Goal: Information Seeking & Learning: Find specific fact

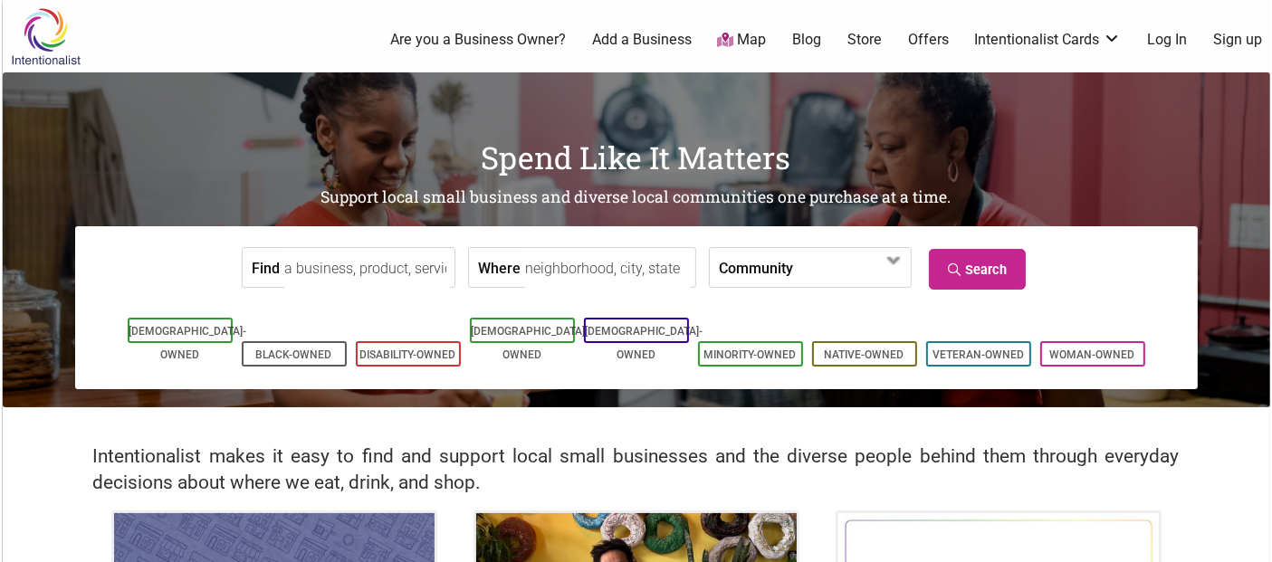
click at [398, 270] on input "Find" at bounding box center [367, 268] width 166 height 41
type input "black and tan hall"
click at [961, 265] on icon at bounding box center [956, 270] width 17 height 13
click at [539, 276] on input "Where" at bounding box center [608, 268] width 166 height 41
click at [748, 270] on label "Community" at bounding box center [756, 267] width 74 height 39
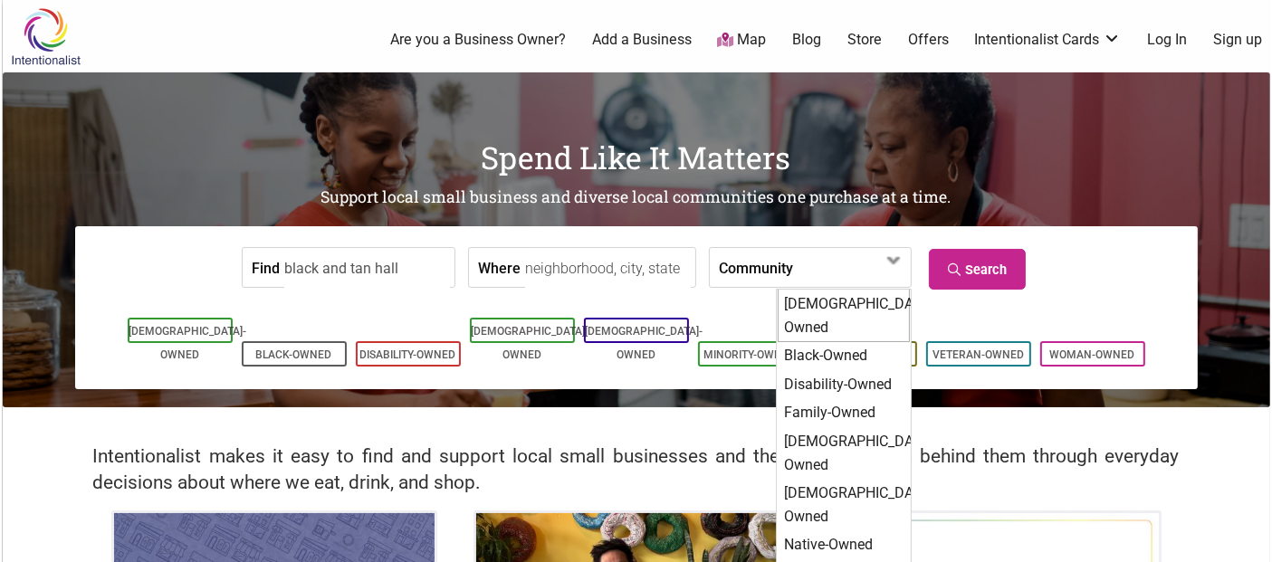
click at [628, 260] on input "Where" at bounding box center [608, 268] width 166 height 41
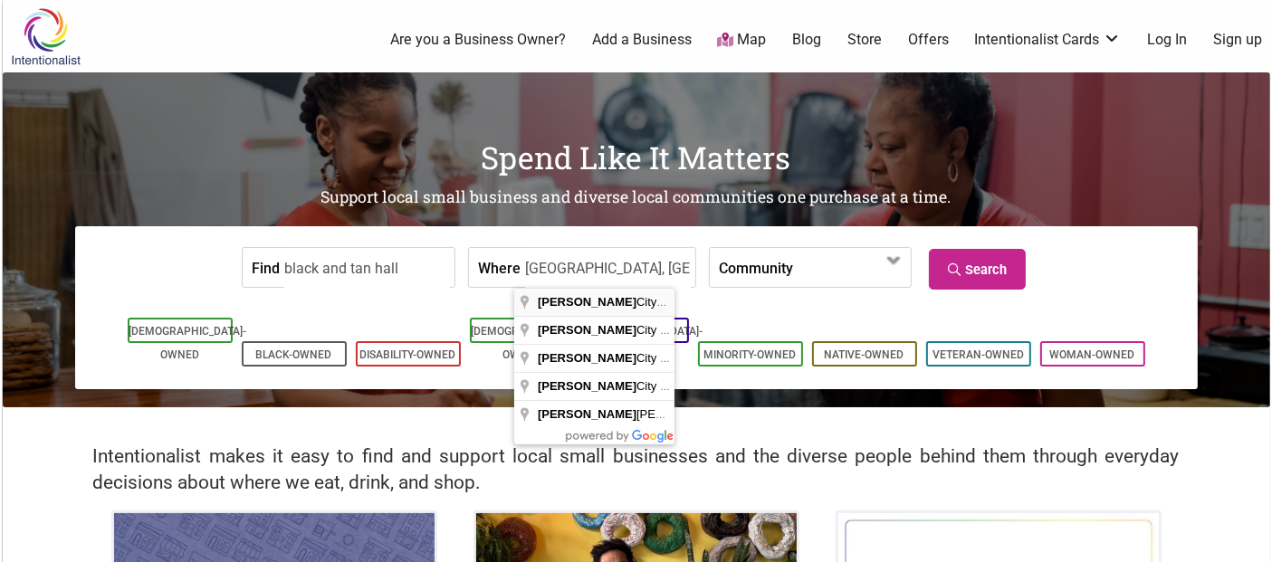
type input "Hillman City, Seattle, WA 98118, USA"
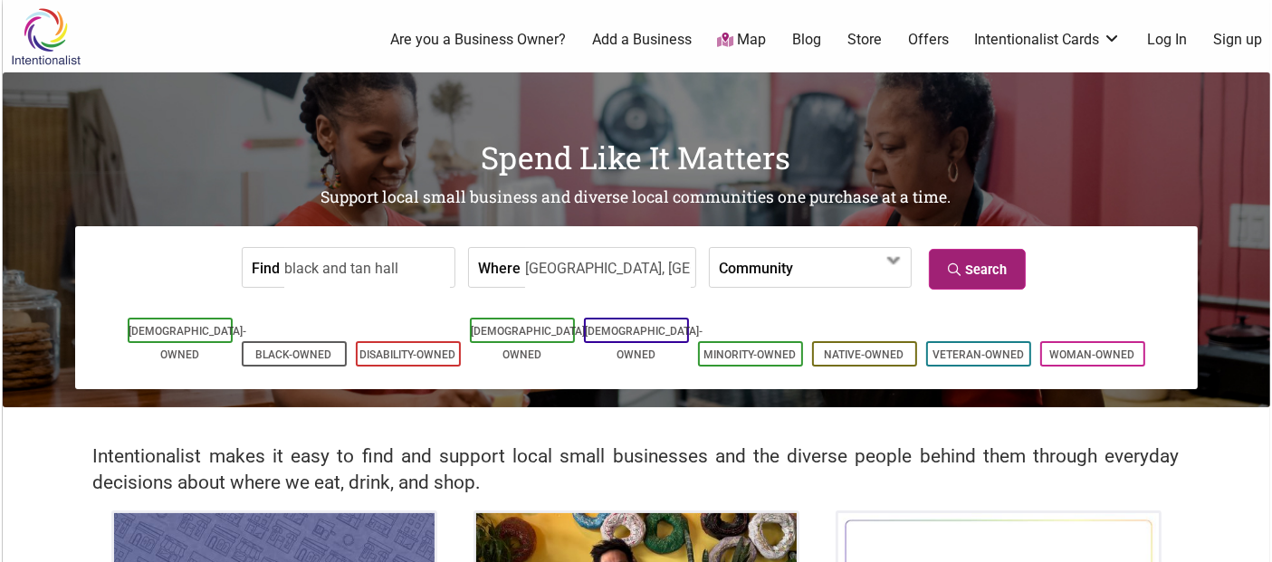
click at [1019, 257] on link "Search" at bounding box center [977, 269] width 97 height 41
click at [970, 279] on link "Search" at bounding box center [977, 269] width 97 height 41
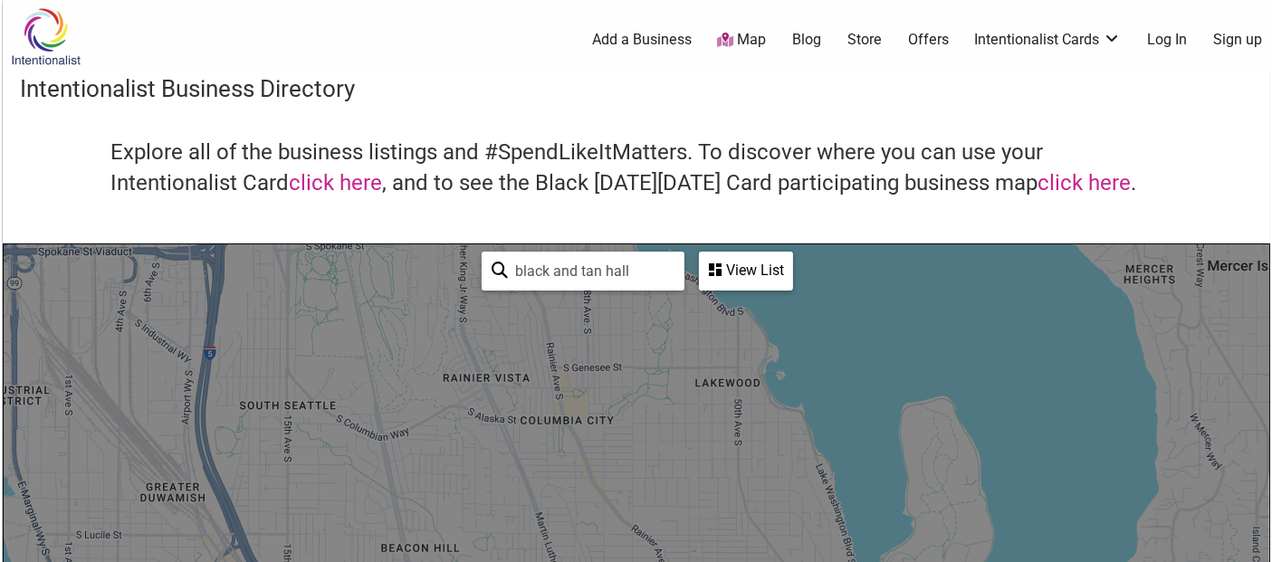
click at [740, 264] on div "View List" at bounding box center [746, 271] width 91 height 34
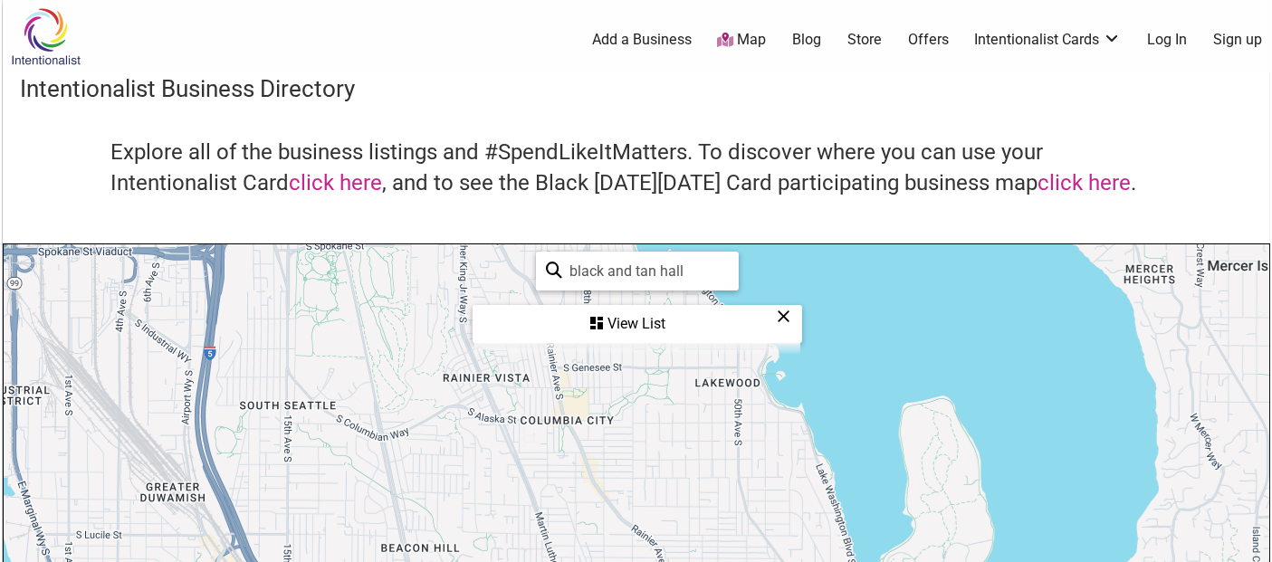
click at [699, 324] on div "View List" at bounding box center [638, 324] width 326 height 34
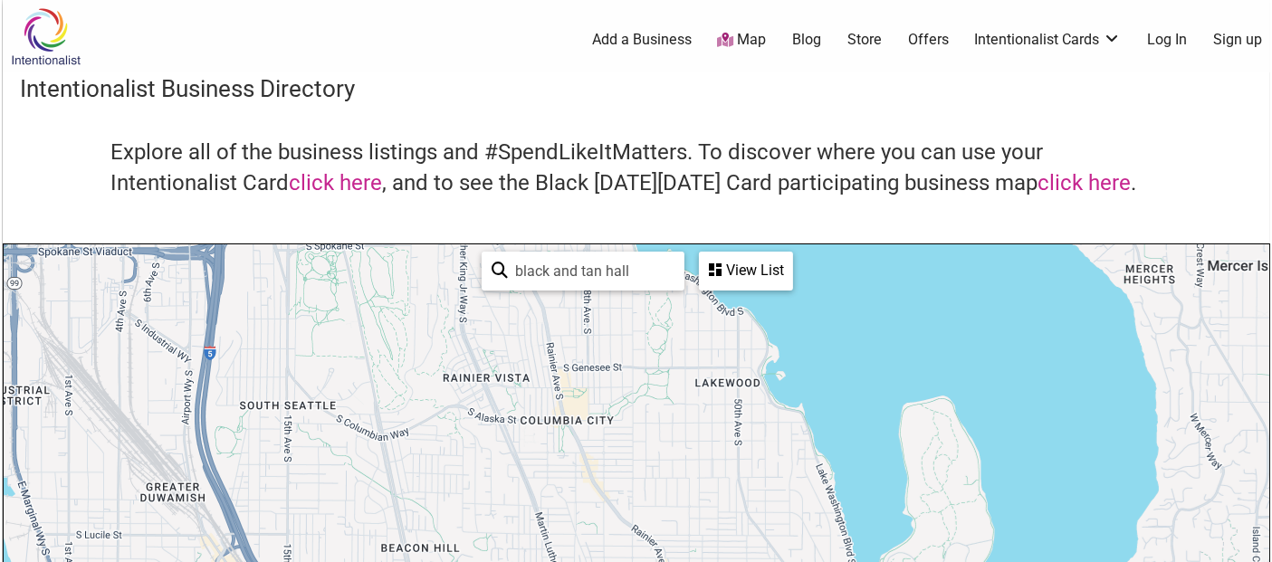
click at [747, 288] on div "View List Sorry...nothing found." at bounding box center [746, 271] width 94 height 39
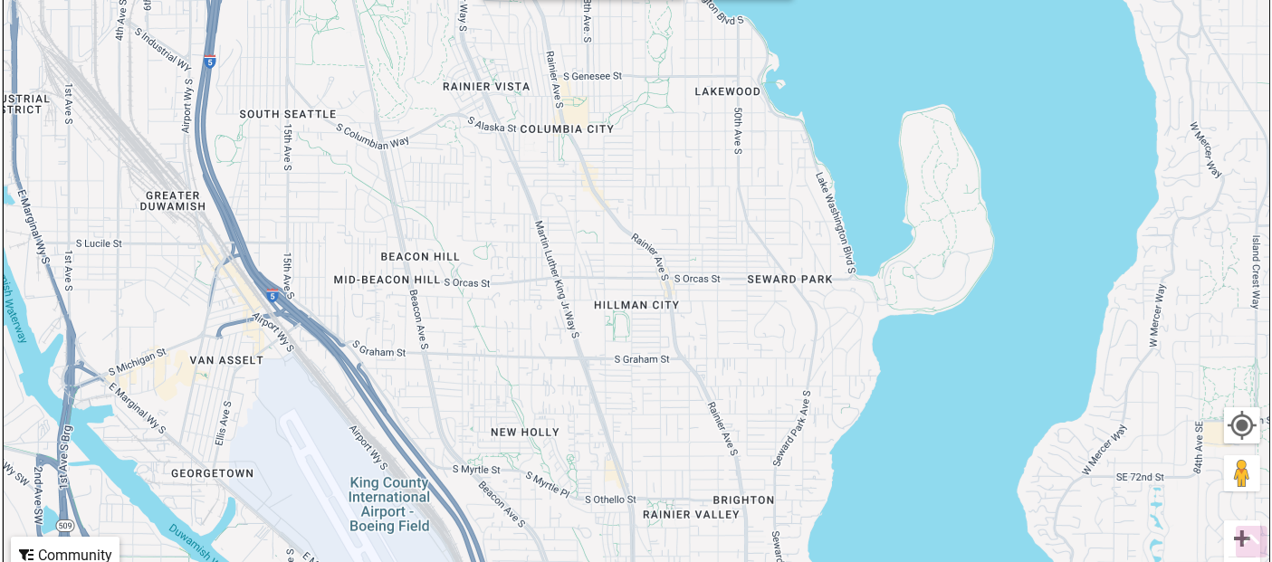
scroll to position [402, 0]
